Goal: Task Accomplishment & Management: Manage account settings

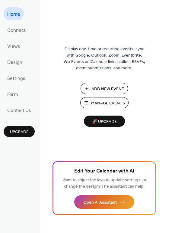
click at [99, 88] on span "Add New Event" at bounding box center [108, 89] width 33 height 6
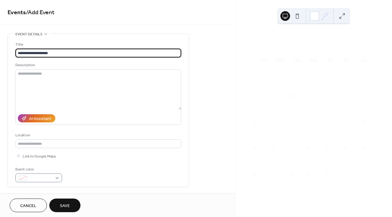
type input "**********"
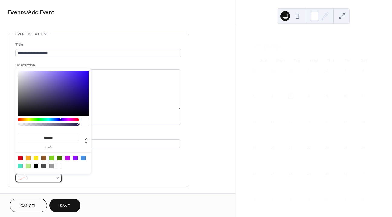
click at [50, 175] on div at bounding box center [38, 178] width 47 height 9
click at [35, 159] on div at bounding box center [36, 158] width 5 height 5
type input "*******"
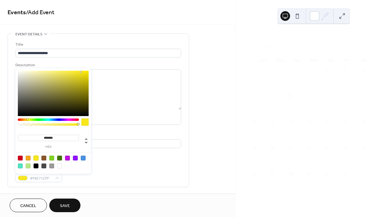
click at [63, 208] on span "Save" at bounding box center [65, 206] width 10 height 6
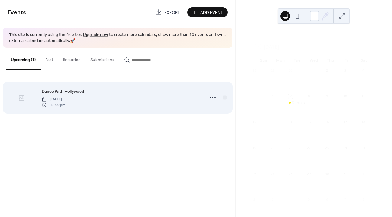
click at [17, 96] on div at bounding box center [22, 97] width 28 height 21
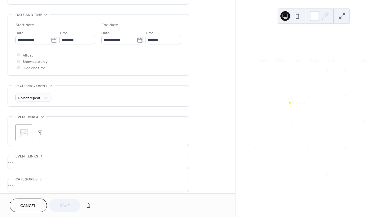
scroll to position [210, 0]
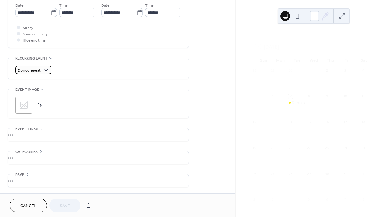
click at [41, 71] on div "Do not repeat" at bounding box center [33, 70] width 36 height 9
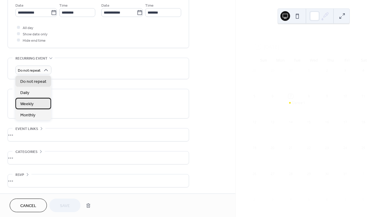
click at [34, 101] on div "Weekly" at bounding box center [33, 103] width 36 height 11
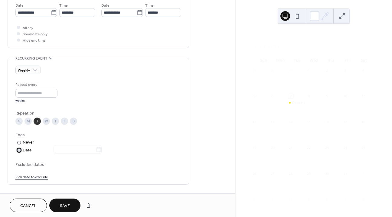
click at [21, 150] on div at bounding box center [19, 151] width 4 height 4
click at [65, 151] on input "text" at bounding box center [75, 149] width 42 height 9
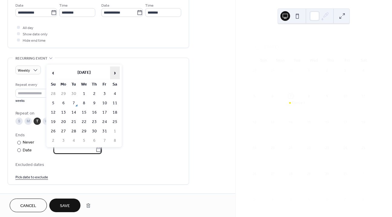
click at [114, 73] on span "›" at bounding box center [114, 73] width 9 height 12
click at [75, 133] on td "30" at bounding box center [74, 131] width 10 height 9
type input "**********"
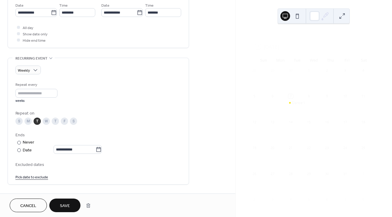
click at [142, 158] on div "**********" at bounding box center [98, 131] width 166 height 98
drag, startPoint x: 390, startPoint y: 128, endPoint x: 390, endPoint y: 176, distance: 48.4
click at [390, 176] on div "October 2025 7 Today Sun Mon Tue Wed Thu Fri Sat 28 29 30 1 2 3 4 5 6 7 Dance W…" at bounding box center [314, 108] width 156 height 217
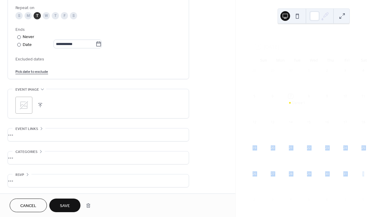
scroll to position [0, 0]
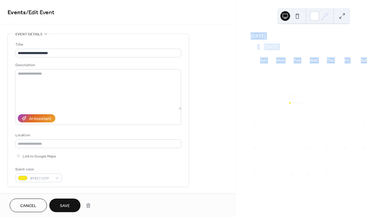
drag, startPoint x: 390, startPoint y: 61, endPoint x: 385, endPoint y: 9, distance: 52.6
click at [385, 9] on div "October 2025 7 Today Sun Mon Tue Wed Thu Fri Sat 28 29 30 1 2 3 4 5 6 7 Dance W…" at bounding box center [314, 108] width 156 height 217
click at [57, 204] on button "Save" at bounding box center [64, 206] width 31 height 14
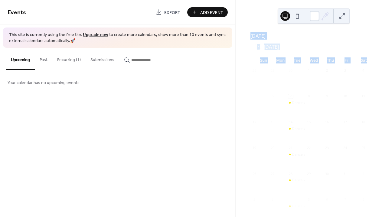
click at [77, 59] on button "Recurring (1)" at bounding box center [68, 58] width 33 height 21
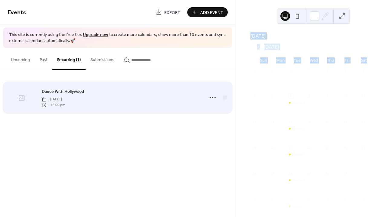
click at [24, 94] on icon at bounding box center [21, 97] width 7 height 7
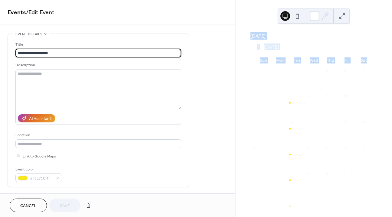
type input "**********"
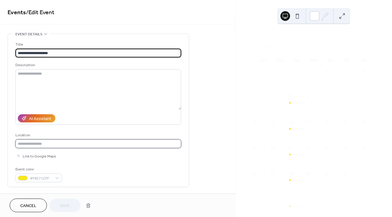
click at [90, 140] on input "text" at bounding box center [98, 143] width 166 height 9
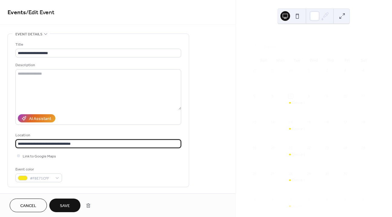
type input "**********"
click at [106, 163] on div "**********" at bounding box center [98, 111] width 166 height 141
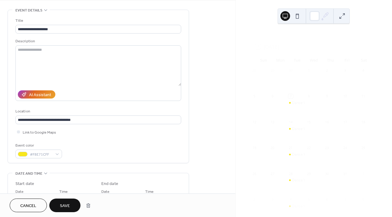
scroll to position [28, 0]
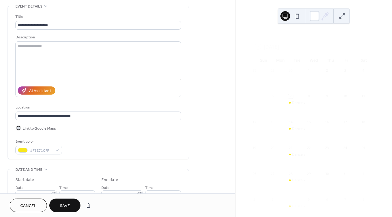
click at [39, 129] on span "Link to Google Maps" at bounding box center [39, 129] width 33 height 6
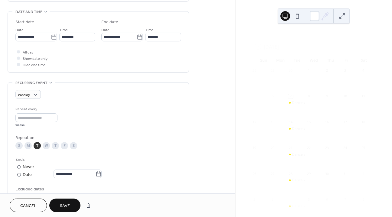
scroll to position [316, 0]
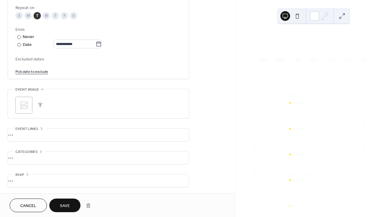
click at [177, 156] on div "•••" at bounding box center [98, 158] width 181 height 13
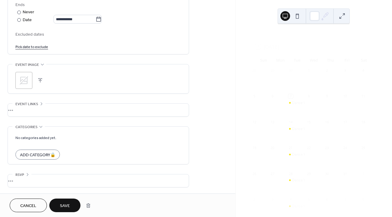
click at [50, 179] on div "•••" at bounding box center [98, 181] width 181 height 13
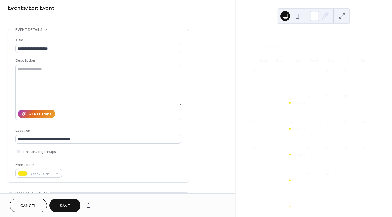
scroll to position [0, 0]
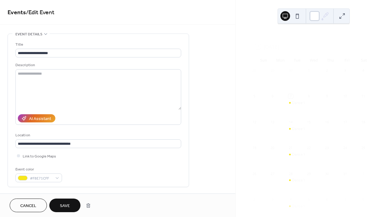
click at [313, 17] on div at bounding box center [315, 16] width 10 height 10
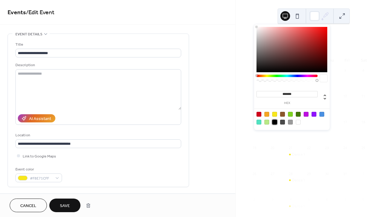
click at [276, 122] on div at bounding box center [274, 122] width 5 height 5
type input "*******"
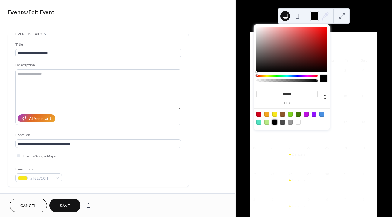
click at [276, 122] on div at bounding box center [274, 122] width 5 height 5
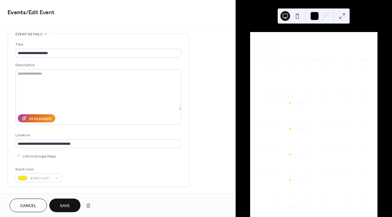
click at [378, 13] on div "October 2025 7 Today Sun Mon Tue Wed Thu Fri Sat 28 29 30 1 2 3 4 5 6 7 Dance W…" at bounding box center [314, 108] width 156 height 217
click at [335, 79] on div at bounding box center [332, 82] width 18 height 15
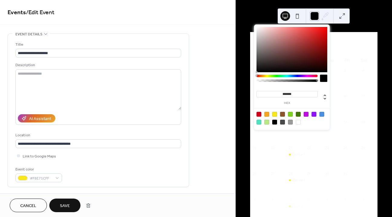
click at [312, 16] on div at bounding box center [315, 16] width 10 height 10
click at [299, 121] on div at bounding box center [298, 122] width 5 height 5
type input "*******"
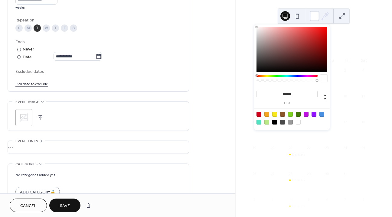
scroll to position [318, 0]
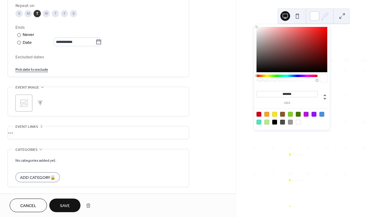
click at [73, 206] on button "Save" at bounding box center [64, 206] width 31 height 14
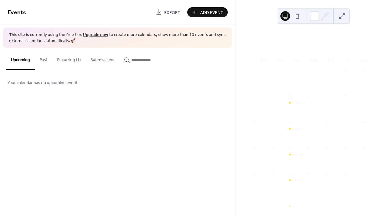
click at [63, 61] on button "Recurring (1)" at bounding box center [68, 58] width 33 height 21
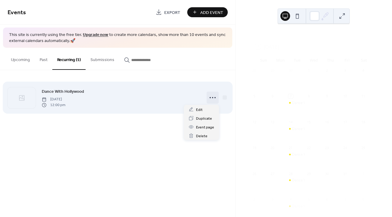
click at [210, 98] on icon at bounding box center [213, 98] width 10 height 10
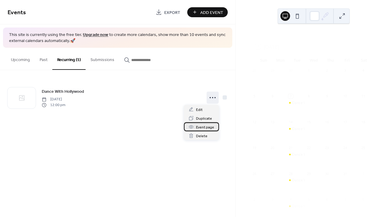
click at [199, 127] on span "Event page" at bounding box center [205, 127] width 18 height 6
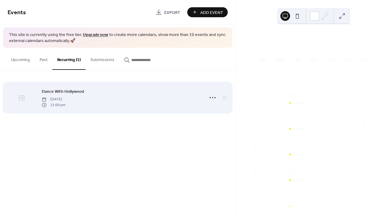
click at [17, 102] on div at bounding box center [22, 97] width 28 height 21
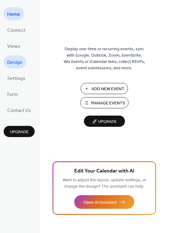
click at [13, 59] on span "Design" at bounding box center [14, 62] width 15 height 9
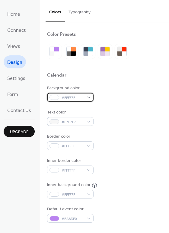
click at [63, 95] on span "#FFFFFF" at bounding box center [73, 98] width 22 height 6
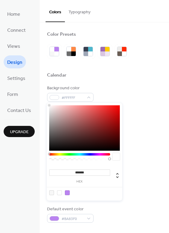
type input "*******"
click at [118, 149] on div at bounding box center [84, 127] width 71 height 45
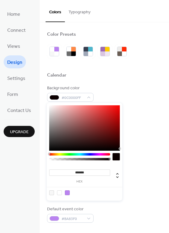
click at [138, 136] on div "Border color #FFFFFF" at bounding box center [104, 141] width 115 height 17
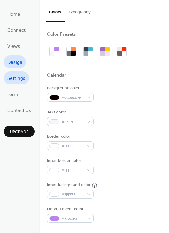
click at [21, 78] on span "Settings" at bounding box center [16, 78] width 18 height 9
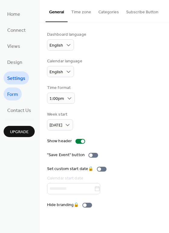
click at [11, 92] on span "Form" at bounding box center [12, 94] width 11 height 9
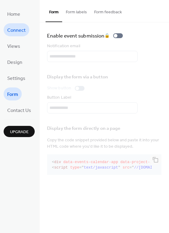
click at [13, 30] on span "Connect" at bounding box center [16, 30] width 18 height 9
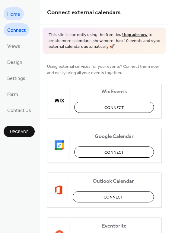
click at [15, 14] on span "Home" at bounding box center [13, 14] width 13 height 9
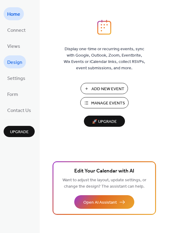
click at [17, 63] on span "Design" at bounding box center [14, 62] width 15 height 9
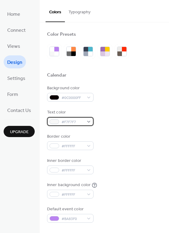
click at [79, 121] on span "#F7F7F7" at bounding box center [73, 122] width 22 height 6
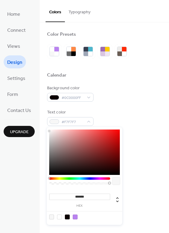
type input "*******"
click at [118, 157] on div at bounding box center [84, 151] width 71 height 45
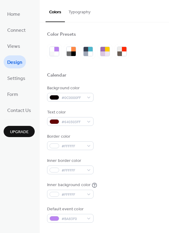
click at [141, 152] on div "Background color #0C0000FF Text color #640303FF Border color #FFFFFF Inner bord…" at bounding box center [104, 154] width 115 height 138
drag, startPoint x: 167, startPoint y: 115, endPoint x: 167, endPoint y: 134, distance: 19.7
click at [145, 140] on div "Border color #FFFFFF" at bounding box center [104, 141] width 115 height 17
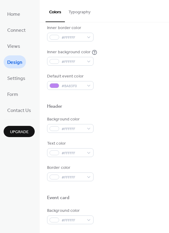
scroll to position [126, 0]
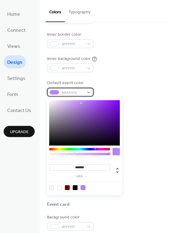
click at [84, 91] on div "#BA83F0" at bounding box center [70, 92] width 47 height 9
click at [105, 149] on div at bounding box center [79, 149] width 61 height 2
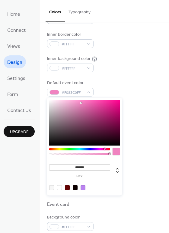
click at [107, 149] on div at bounding box center [79, 149] width 61 height 2
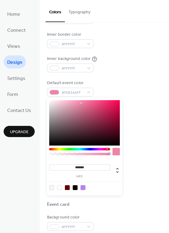
click at [110, 149] on div at bounding box center [79, 149] width 61 height 2
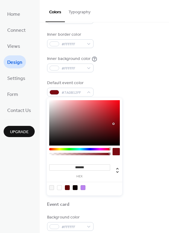
type input "*******"
drag, startPoint x: 82, startPoint y: 104, endPoint x: 115, endPoint y: 121, distance: 37.5
click at [115, 121] on div at bounding box center [115, 121] width 1 height 1
click at [136, 123] on div "Background color #FFFFFF" at bounding box center [104, 131] width 115 height 17
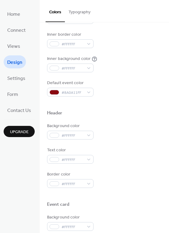
click at [85, 10] on button "Typography" at bounding box center [79, 10] width 29 height 21
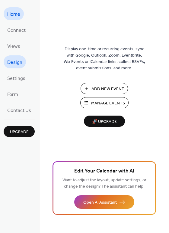
click at [17, 61] on span "Design" at bounding box center [14, 62] width 15 height 9
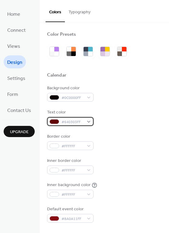
click at [90, 122] on div "#640303FF" at bounding box center [70, 121] width 47 height 9
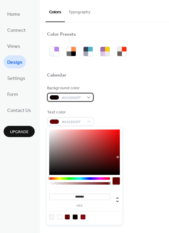
click at [61, 98] on div "#0C0000FF" at bounding box center [70, 97] width 47 height 9
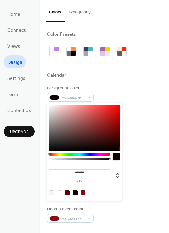
type input "*******"
click at [50, 106] on div at bounding box center [84, 127] width 71 height 45
click at [19, 64] on span "Design" at bounding box center [14, 62] width 15 height 9
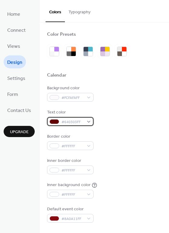
click at [64, 122] on span "#640303FF" at bounding box center [73, 122] width 22 height 6
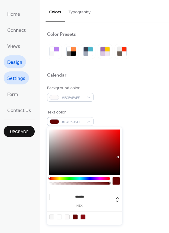
click at [23, 78] on span "Settings" at bounding box center [16, 78] width 18 height 9
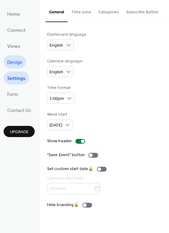
click at [17, 62] on span "Design" at bounding box center [14, 62] width 15 height 9
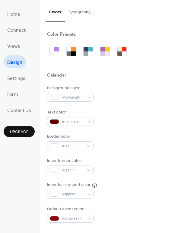
click at [17, 62] on span "Design" at bounding box center [14, 62] width 15 height 9
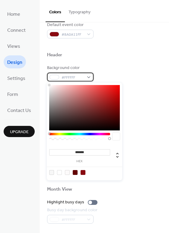
click at [83, 77] on span "#FFFFFF" at bounding box center [73, 77] width 22 height 6
type input "*******"
click at [119, 130] on div "******* hex" at bounding box center [85, 132] width 76 height 98
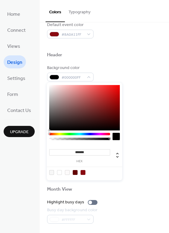
click at [141, 58] on div "Header" at bounding box center [104, 56] width 115 height 8
